Goal: Find specific page/section: Locate a particular part of the current website

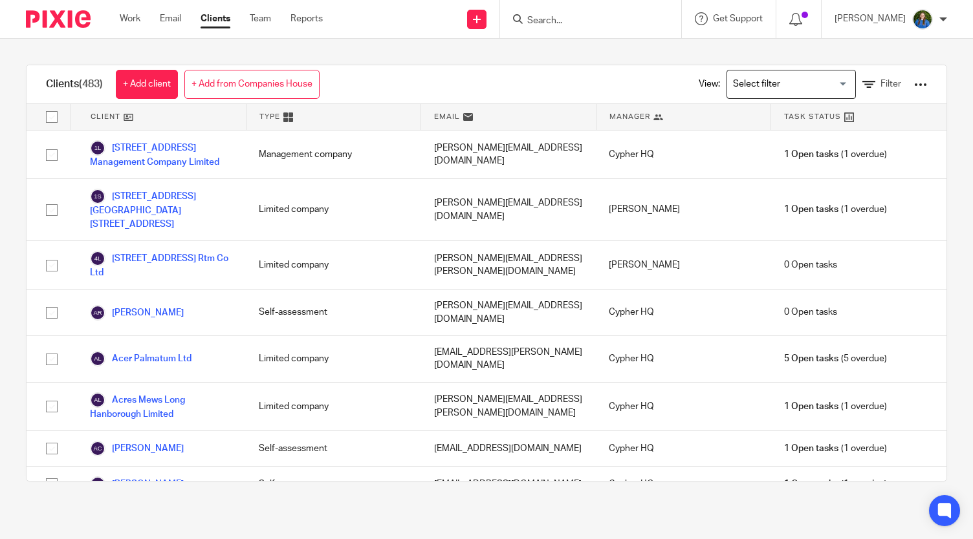
click at [587, 20] on input "Search" at bounding box center [584, 22] width 116 height 12
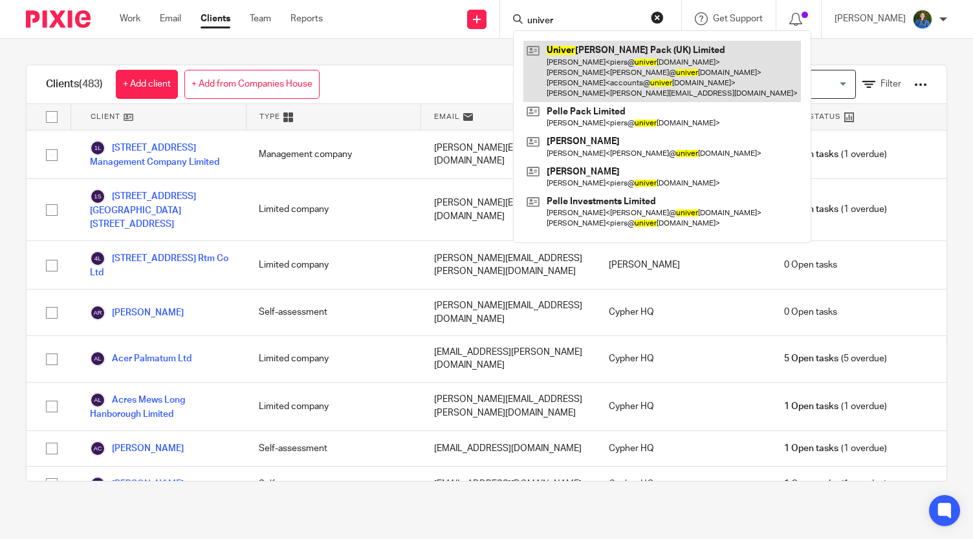
type input "univer"
click at [596, 77] on link at bounding box center [661, 71] width 277 height 61
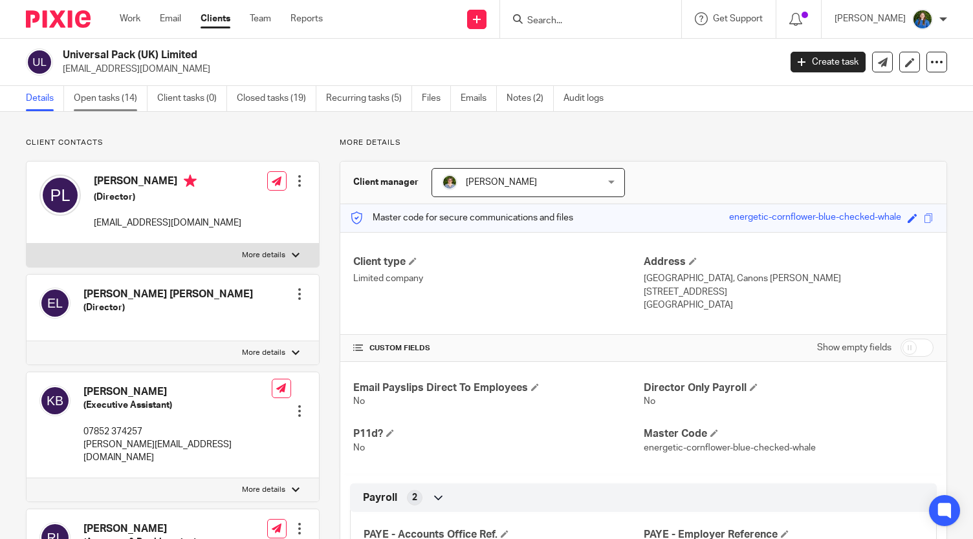
click at [107, 99] on link "Open tasks (14)" at bounding box center [111, 98] width 74 height 25
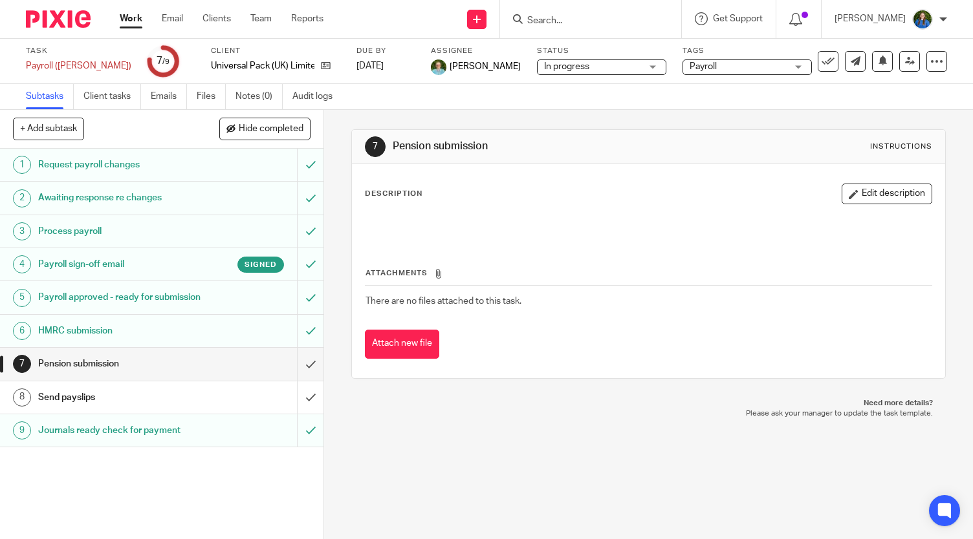
click at [110, 270] on h1 "Payroll sign-off email" at bounding box center [120, 264] width 164 height 19
